Goal: Transaction & Acquisition: Purchase product/service

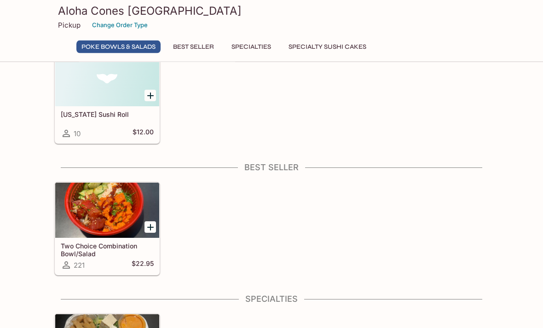
scroll to position [384, 0]
click at [152, 230] on icon "Add Two Choice Combination Bowl/Salad" at bounding box center [150, 227] width 11 height 11
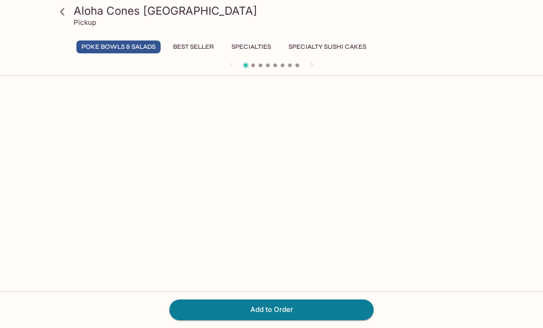
scroll to position [7, 0]
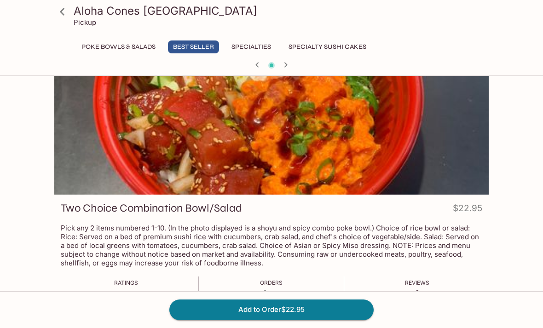
click at [57, 11] on icon at bounding box center [62, 12] width 16 height 16
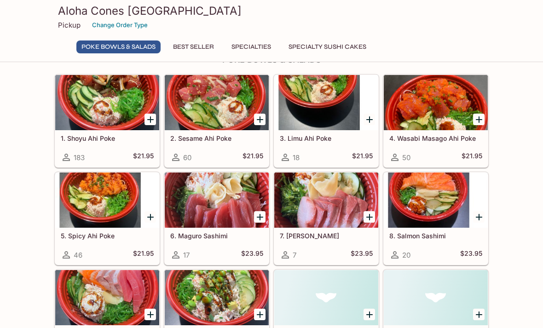
scroll to position [65, 0]
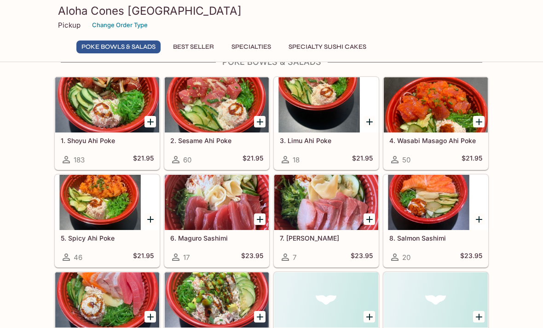
click at [433, 187] on div at bounding box center [436, 202] width 104 height 55
